Goal: Information Seeking & Learning: Learn about a topic

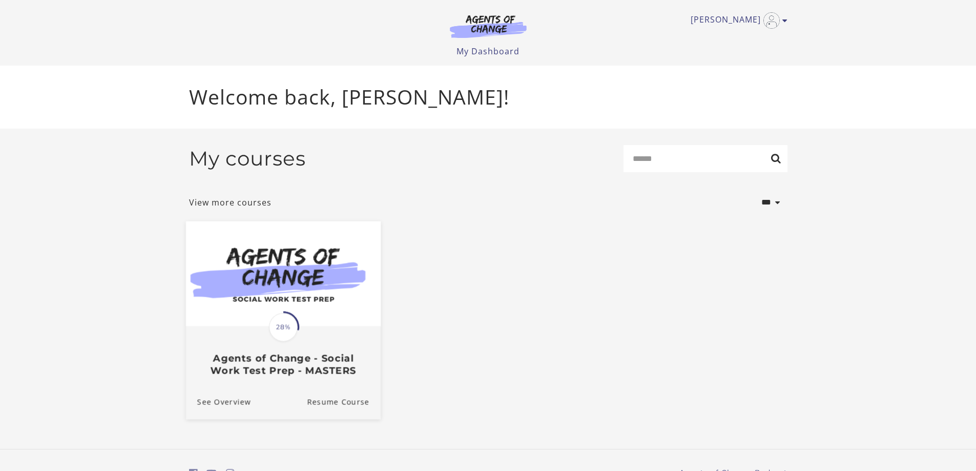
click at [289, 330] on span "28%" at bounding box center [283, 326] width 29 height 29
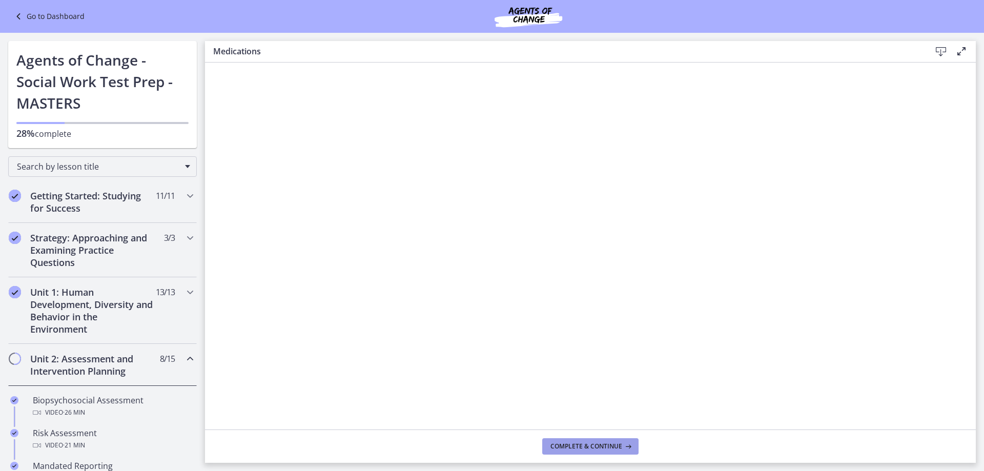
click at [612, 446] on span "Complete & continue" at bounding box center [586, 446] width 72 height 8
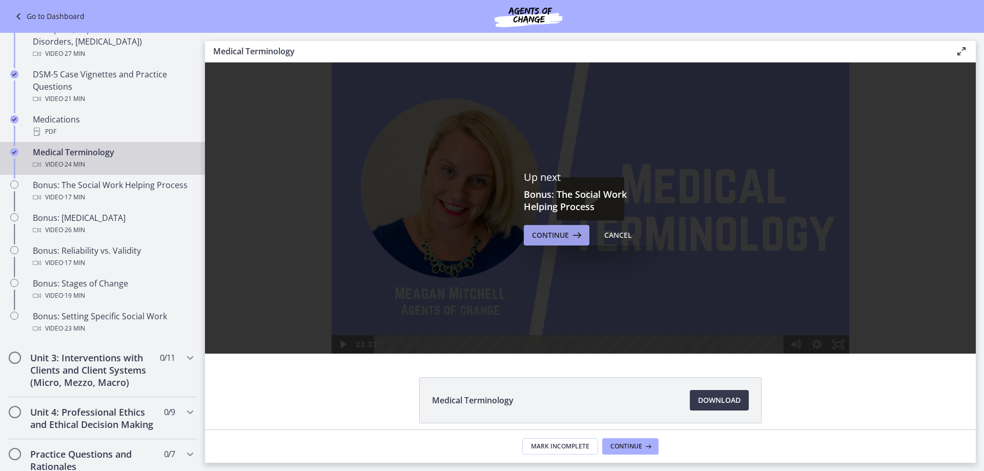
click at [569, 240] on icon at bounding box center [576, 235] width 14 height 12
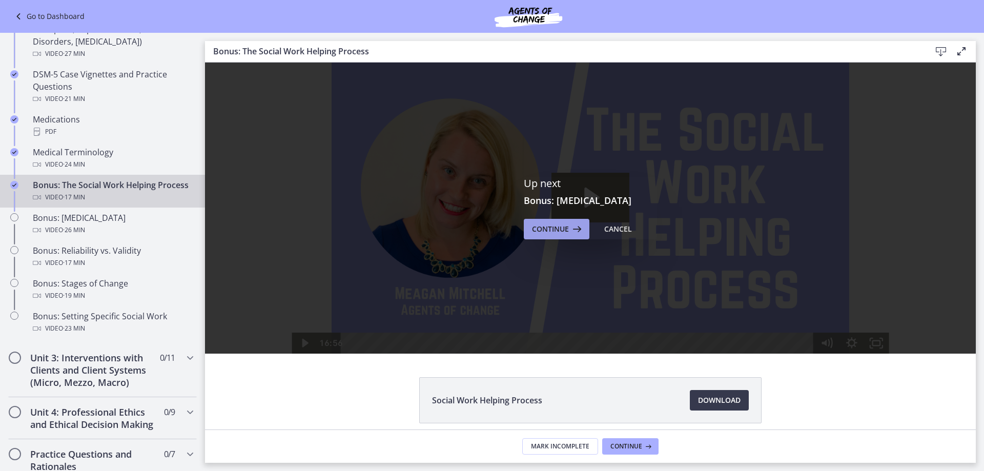
click at [548, 232] on span "Continue" at bounding box center [550, 229] width 37 height 12
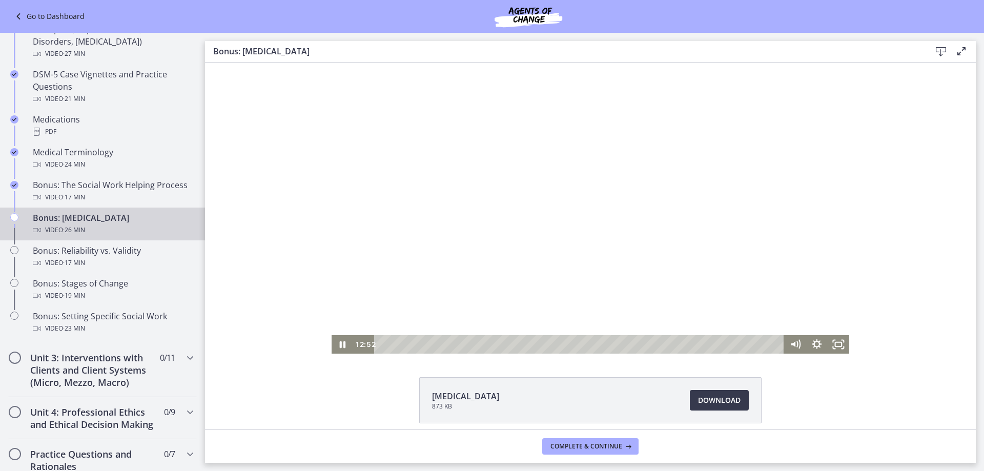
click at [431, 334] on div at bounding box center [589, 207] width 517 height 291
click at [337, 350] on icon "Play Video" at bounding box center [343, 344] width 22 height 18
click at [333, 342] on icon "Pause" at bounding box center [342, 344] width 22 height 18
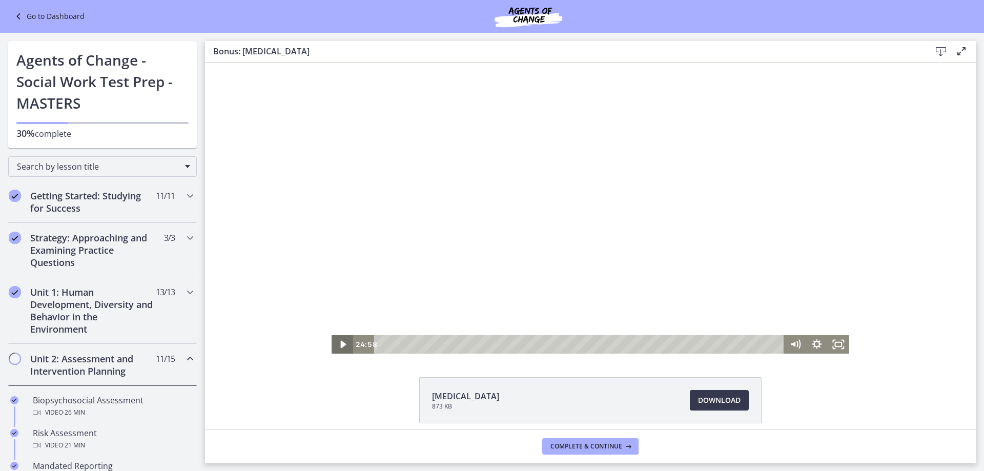
scroll to position [666, 0]
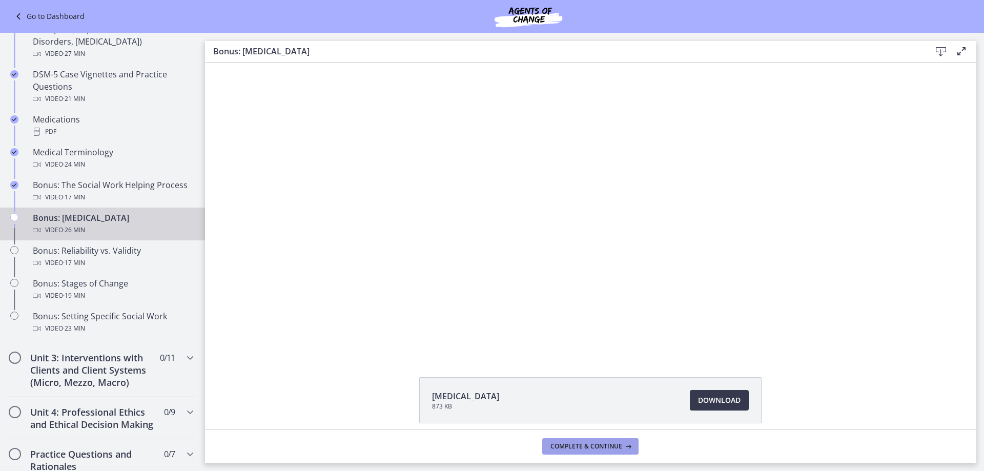
click at [571, 449] on span "Complete & continue" at bounding box center [586, 446] width 72 height 8
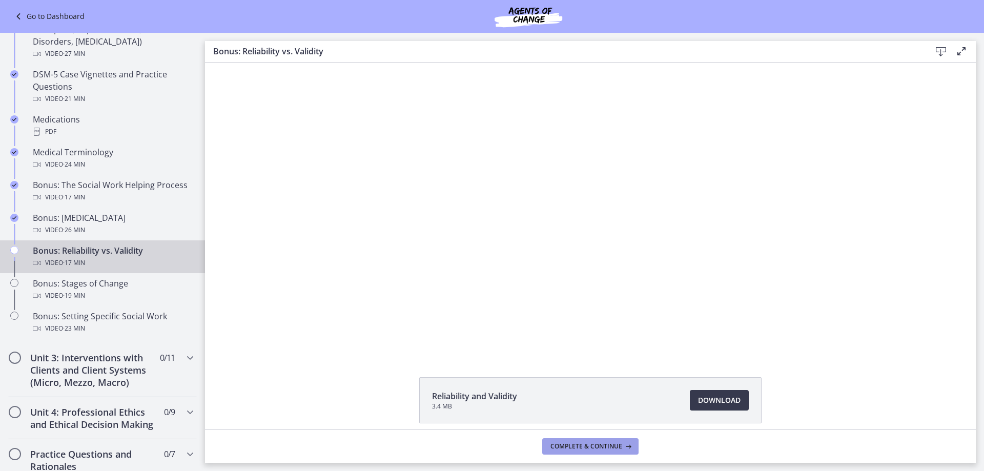
click at [571, 449] on span "Complete & continue" at bounding box center [586, 446] width 72 height 8
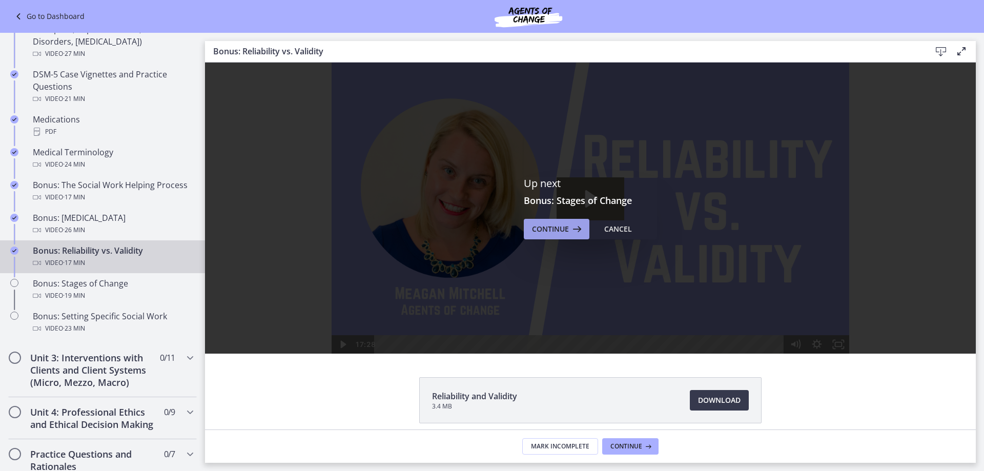
click at [561, 238] on button "Continue" at bounding box center [557, 229] width 66 height 20
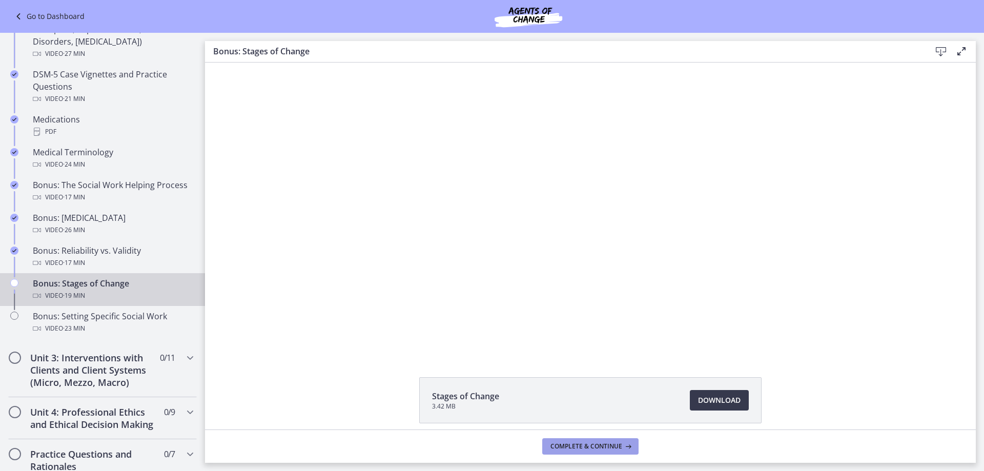
click at [601, 445] on span "Complete & continue" at bounding box center [586, 446] width 72 height 8
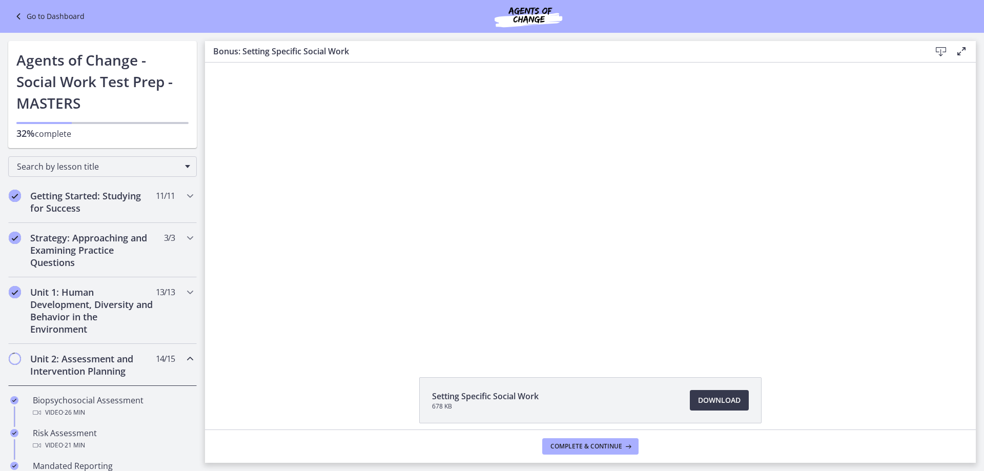
scroll to position [666, 0]
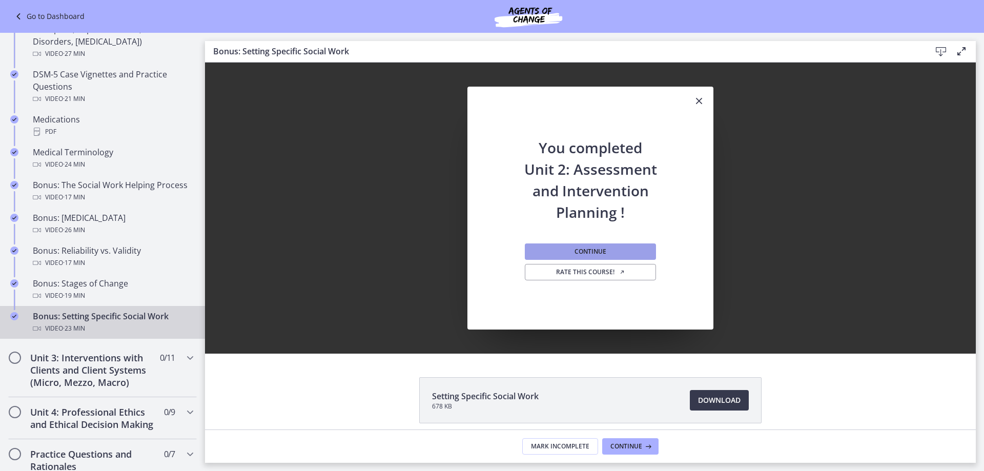
click at [619, 252] on button "Continue" at bounding box center [590, 251] width 131 height 16
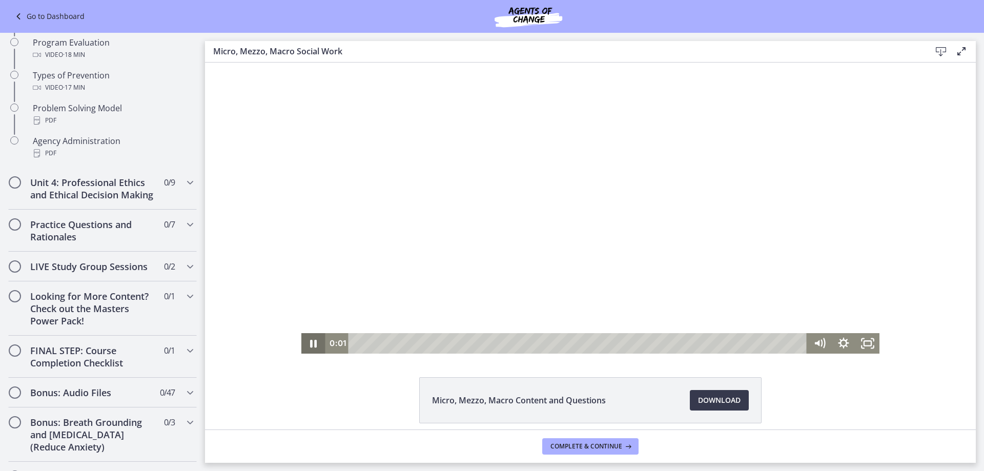
click at [313, 344] on icon "Pause" at bounding box center [313, 344] width 7 height 8
